Goal: Book appointment/travel/reservation

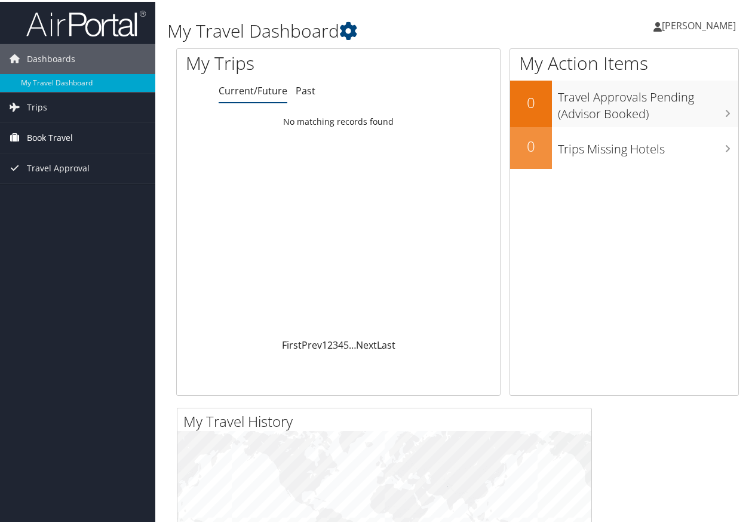
click at [38, 134] on span "Book Travel" at bounding box center [50, 136] width 46 height 30
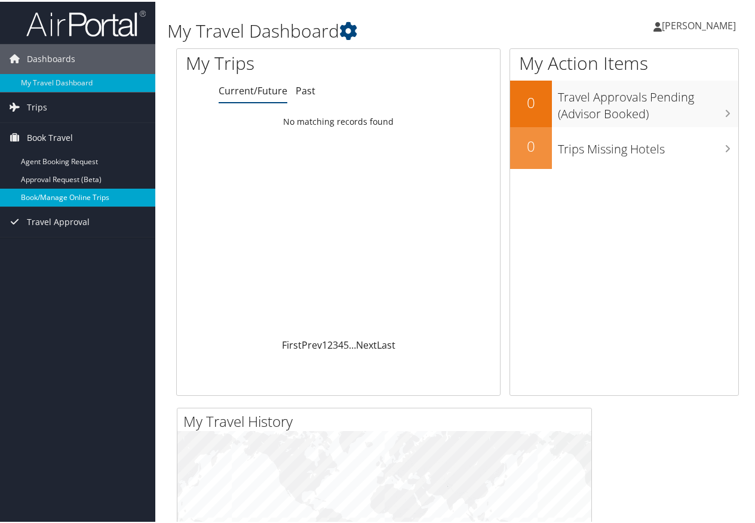
click at [56, 196] on link "Book/Manage Online Trips" at bounding box center [77, 196] width 155 height 18
